Goal: Task Accomplishment & Management: Use online tool/utility

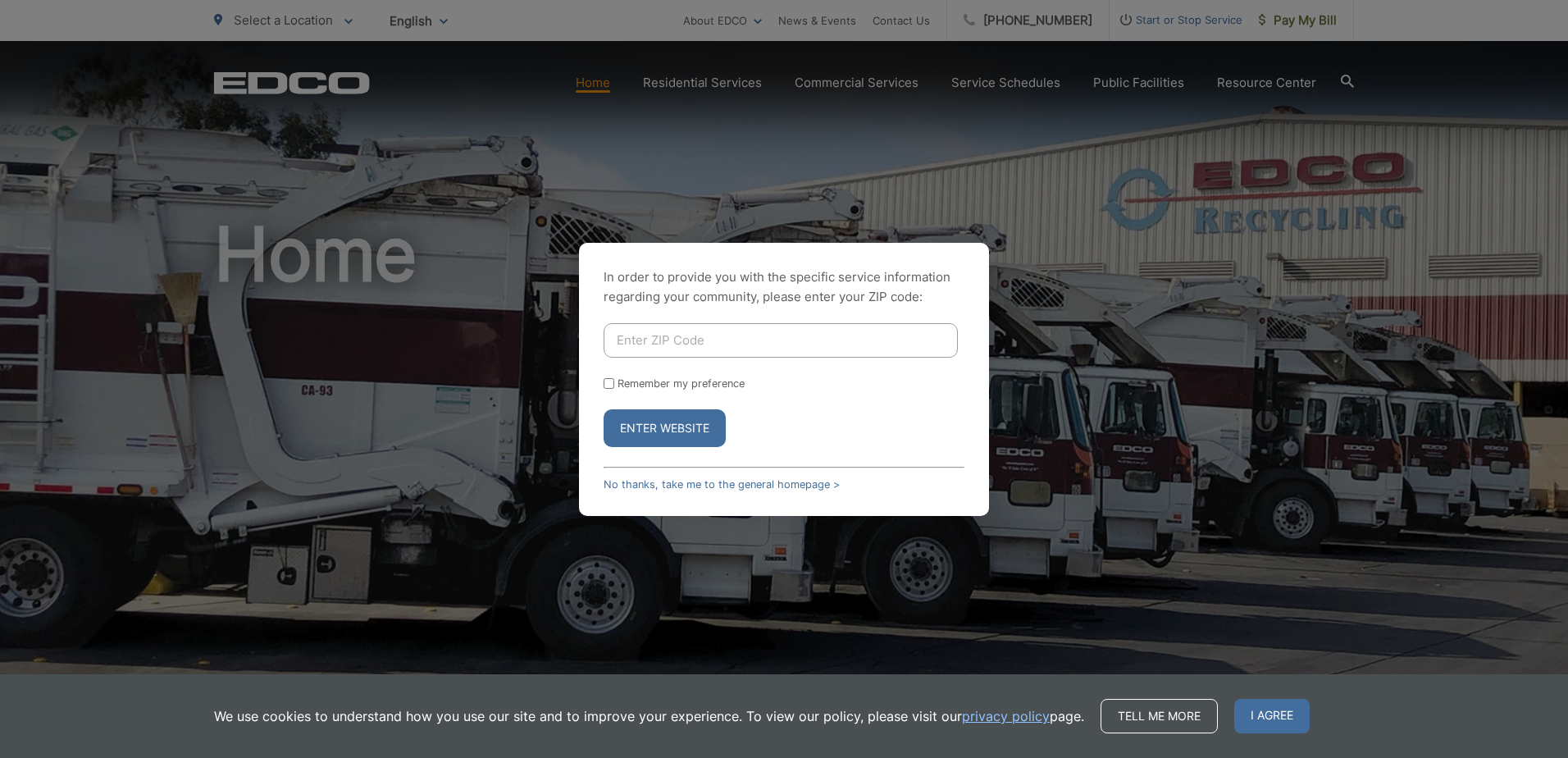
click at [690, 339] on input "Enter ZIP Code" at bounding box center [779, 340] width 354 height 35
type input "92101"
click at [612, 388] on input "Remember my preference" at bounding box center [608, 384] width 11 height 11
checkbox input "true"
click at [657, 427] on button "Enter Website" at bounding box center [664, 428] width 122 height 37
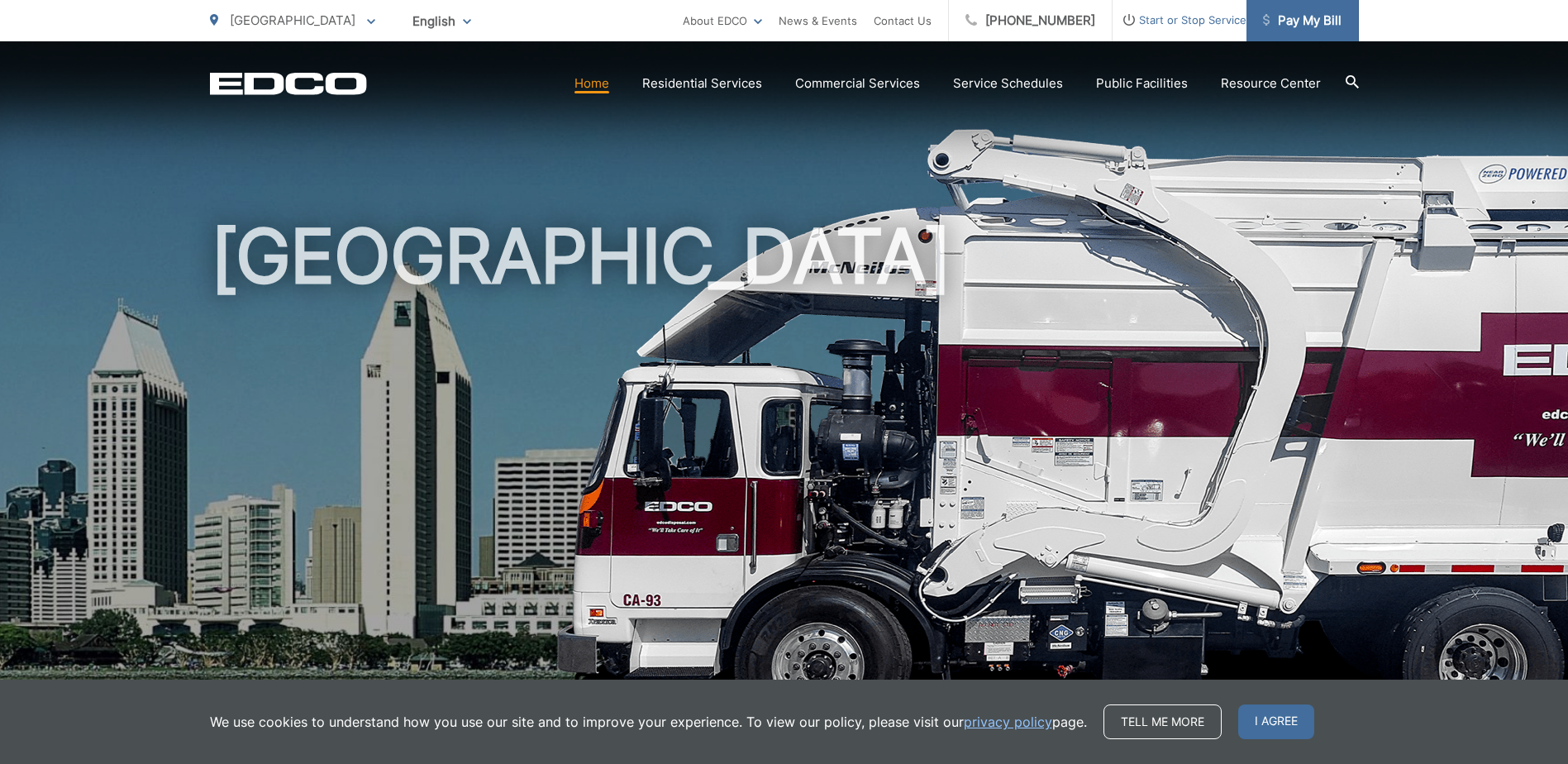
click at [1318, 28] on span "Pay My Bill" at bounding box center [1302, 21] width 79 height 20
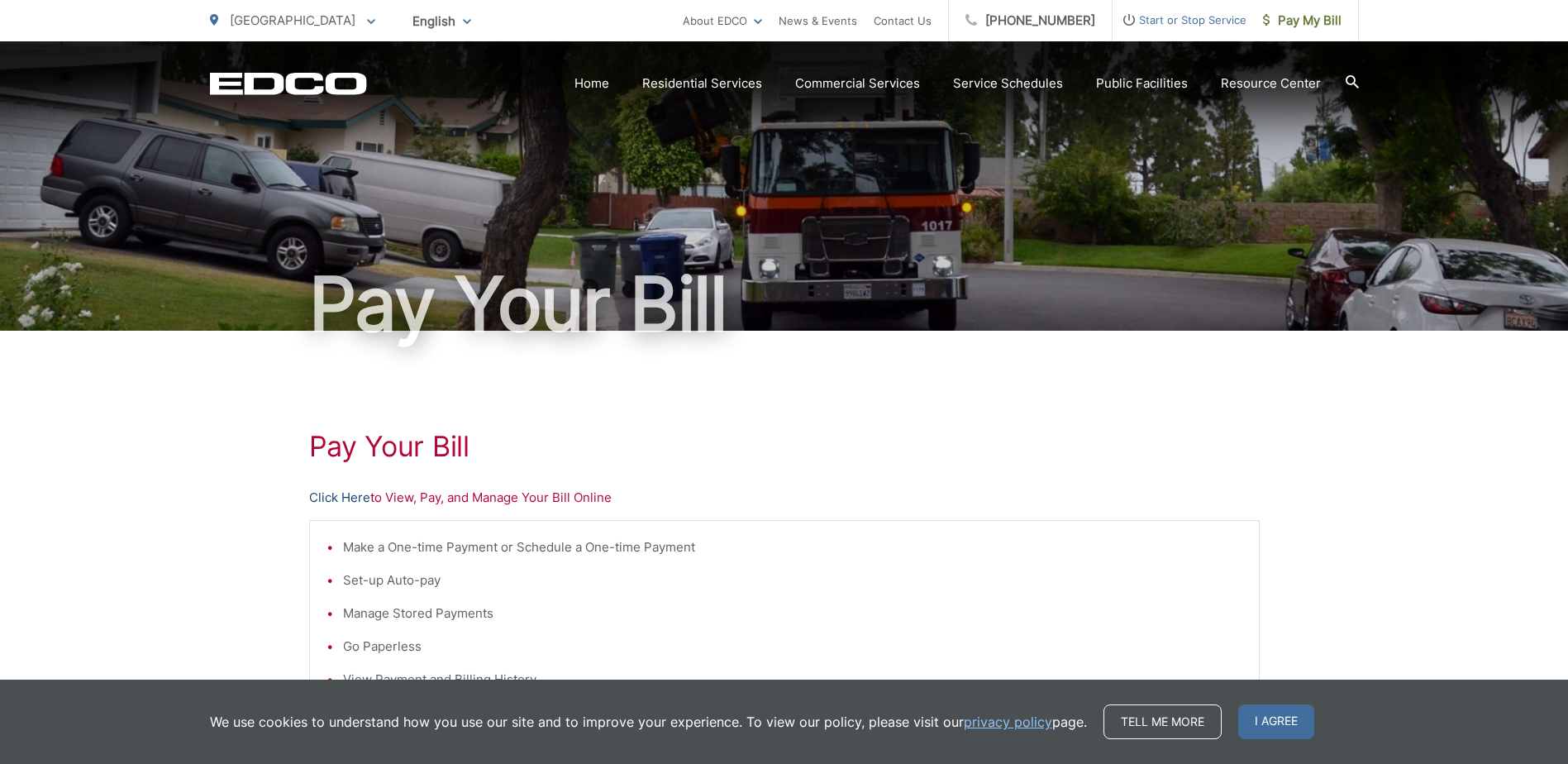
click at [357, 491] on link "Click Here" at bounding box center [339, 498] width 61 height 20
